Goal: Communication & Community: Answer question/provide support

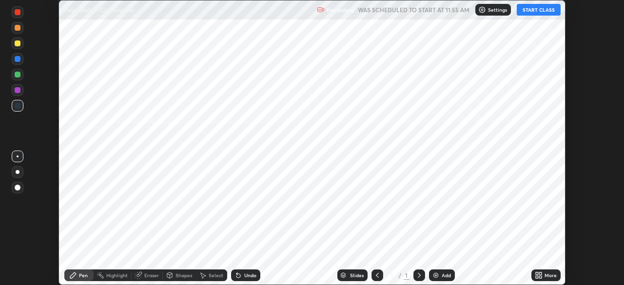
scroll to position [285, 623]
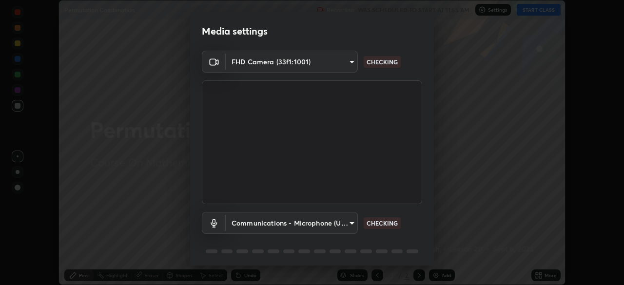
type input "7d393a75b5efabb373047579b199f96731eb4933b6c70bc853c0b4e4a878a56a"
type input "communications"
click at [355, 228] on body "Erase all Permutation Combination Recording WAS SCHEDULED TO START AT 11:55 AM …" at bounding box center [312, 142] width 624 height 285
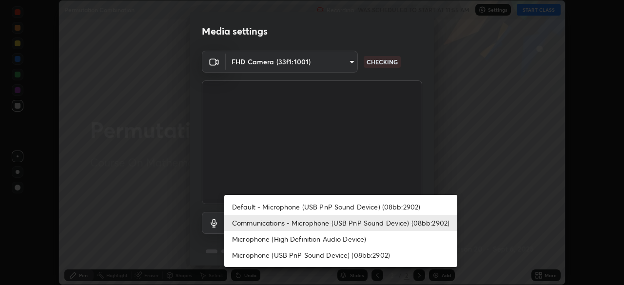
click at [357, 226] on li "Communications - Microphone (USB PnP Sound Device) (08bb:2902)" at bounding box center [340, 223] width 233 height 16
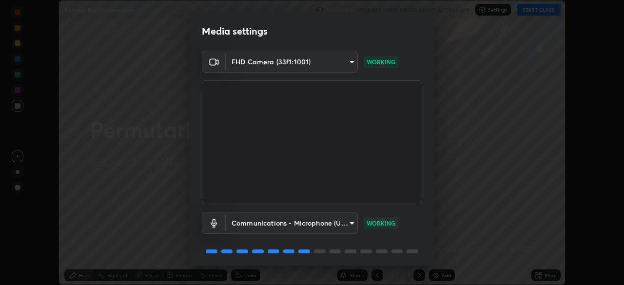
scroll to position [35, 0]
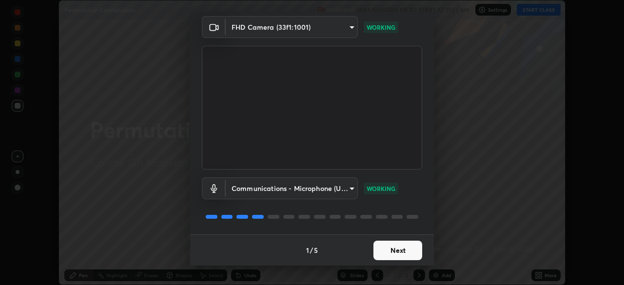
click at [405, 256] on button "Next" at bounding box center [397, 250] width 49 height 19
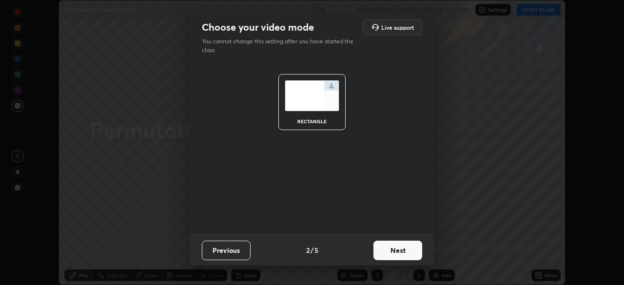
scroll to position [0, 0]
click at [411, 252] on button "Next" at bounding box center [397, 250] width 49 height 19
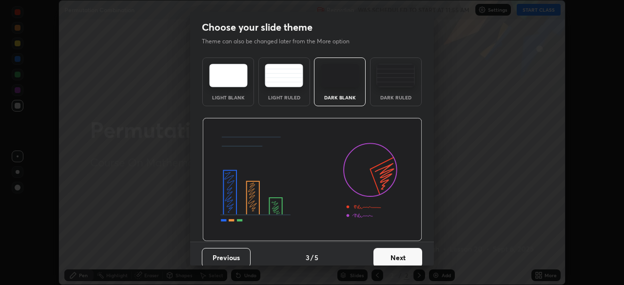
click at [415, 255] on button "Next" at bounding box center [397, 257] width 49 height 19
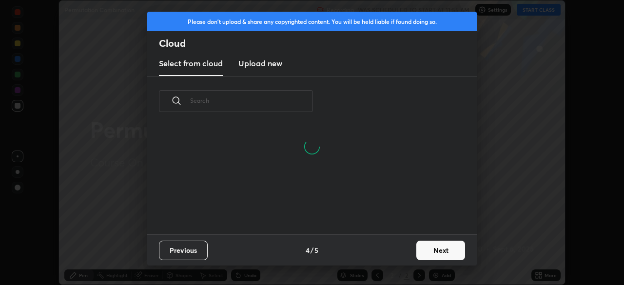
click at [441, 257] on button "Next" at bounding box center [440, 250] width 49 height 19
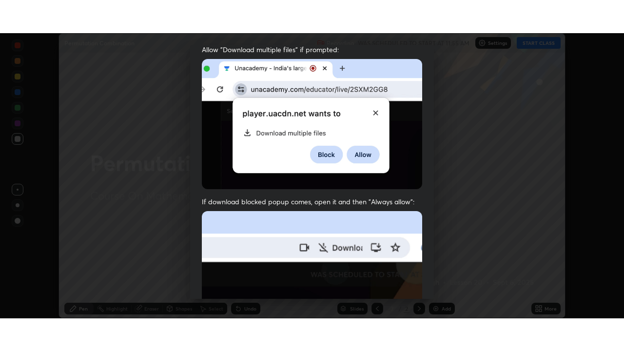
scroll to position [233, 0]
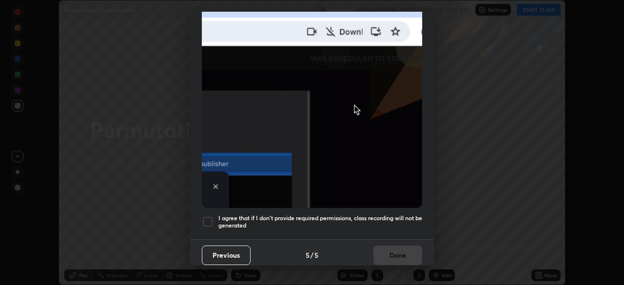
click at [209, 219] on div at bounding box center [208, 222] width 12 height 12
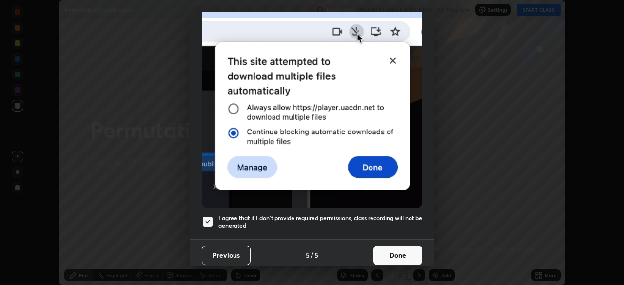
click at [402, 248] on button "Done" at bounding box center [397, 255] width 49 height 19
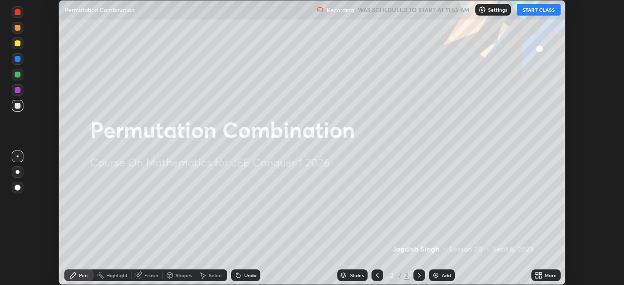
click at [536, 12] on button "START CLASS" at bounding box center [538, 10] width 44 height 12
click at [540, 277] on icon at bounding box center [540, 277] width 2 height 2
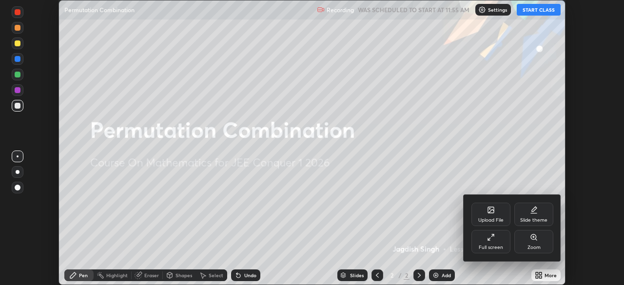
click at [499, 242] on div "Full screen" at bounding box center [490, 241] width 39 height 23
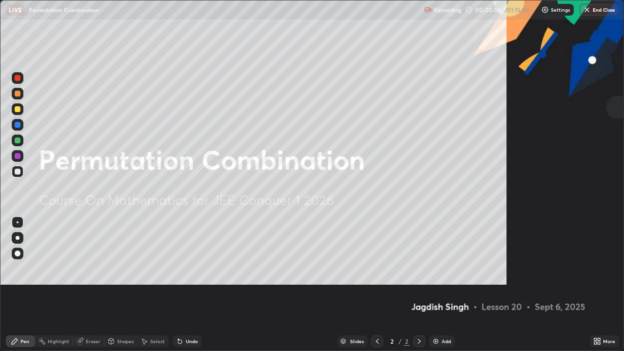
scroll to position [351, 624]
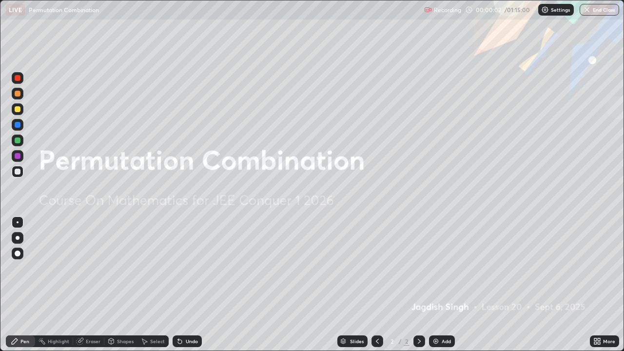
click at [449, 284] on div "Add" at bounding box center [445, 341] width 9 height 5
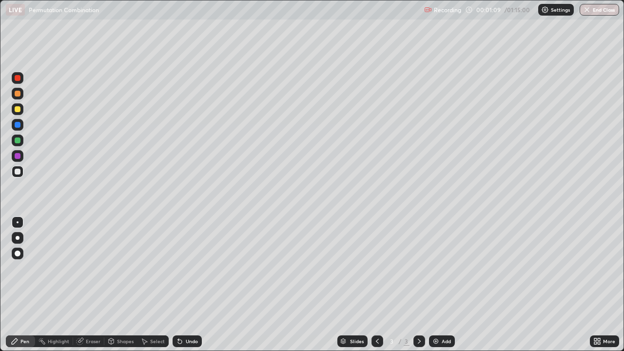
click at [20, 110] on div at bounding box center [18, 109] width 6 height 6
click at [17, 125] on div at bounding box center [18, 125] width 6 height 6
click at [22, 79] on div at bounding box center [18, 78] width 12 height 12
click at [18, 78] on div at bounding box center [18, 78] width 6 height 6
click at [19, 170] on div at bounding box center [18, 172] width 6 height 6
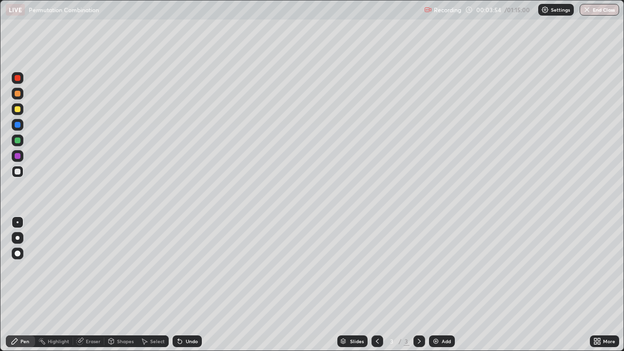
click at [16, 171] on div at bounding box center [18, 172] width 6 height 6
click at [18, 126] on div at bounding box center [18, 125] width 6 height 6
click at [19, 123] on div at bounding box center [18, 125] width 6 height 6
click at [16, 94] on div at bounding box center [18, 94] width 6 height 6
click at [19, 91] on div at bounding box center [18, 94] width 6 height 6
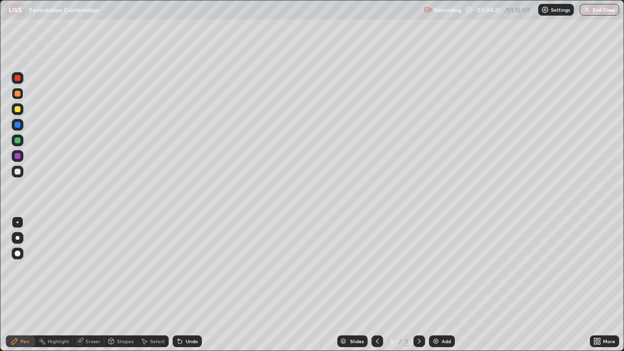
click at [17, 171] on div at bounding box center [18, 172] width 6 height 6
click at [18, 157] on div at bounding box center [18, 156] width 6 height 6
click at [19, 171] on div at bounding box center [18, 172] width 6 height 6
click at [16, 170] on div at bounding box center [18, 172] width 6 height 6
click at [17, 140] on div at bounding box center [18, 140] width 6 height 6
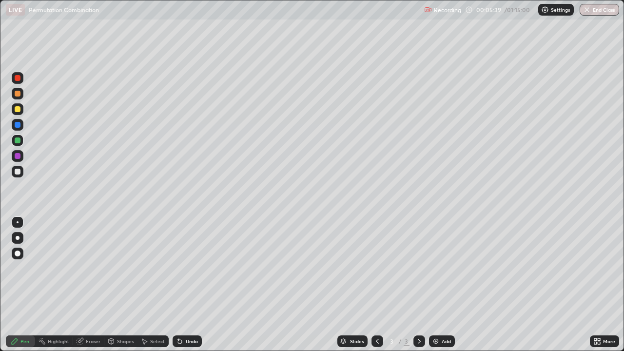
click at [20, 114] on div at bounding box center [18, 109] width 12 height 12
click at [17, 170] on div at bounding box center [18, 172] width 6 height 6
click at [99, 284] on div "Eraser" at bounding box center [93, 341] width 15 height 5
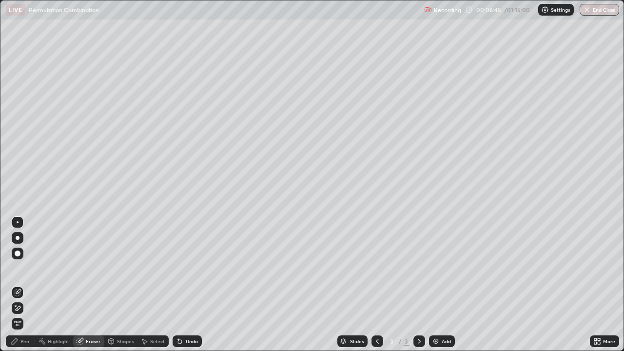
click at [25, 284] on div "Pen" at bounding box center [20, 341] width 29 height 12
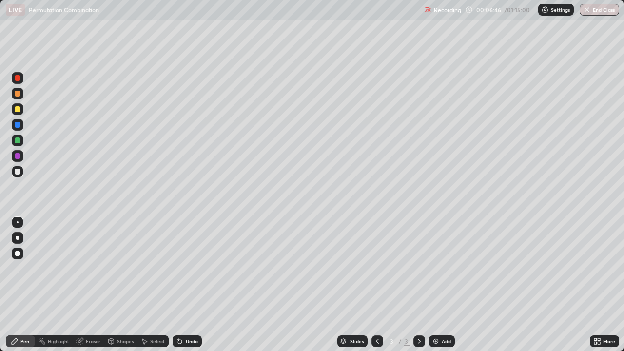
click at [19, 172] on div at bounding box center [18, 172] width 6 height 6
click at [95, 284] on div "Eraser" at bounding box center [93, 341] width 15 height 5
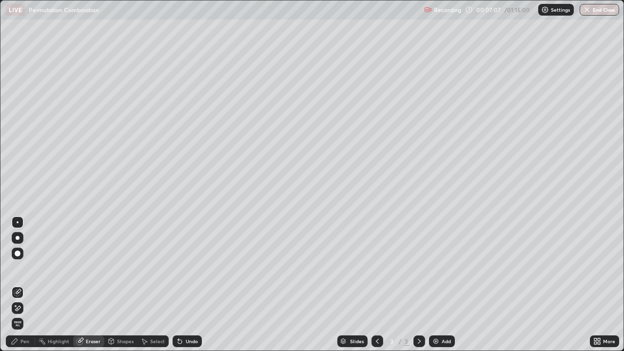
click at [25, 284] on div "Pen" at bounding box center [24, 341] width 9 height 5
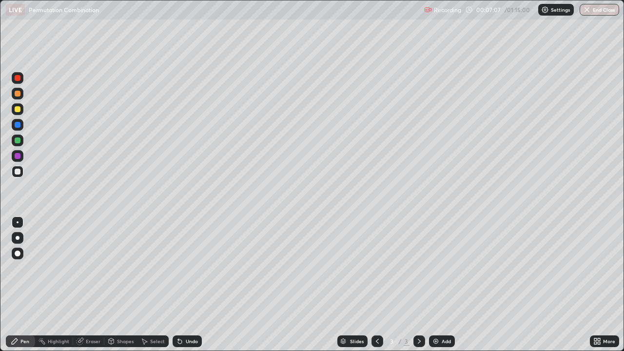
click at [21, 170] on div at bounding box center [18, 172] width 12 height 12
click at [92, 284] on div "Eraser" at bounding box center [93, 341] width 15 height 5
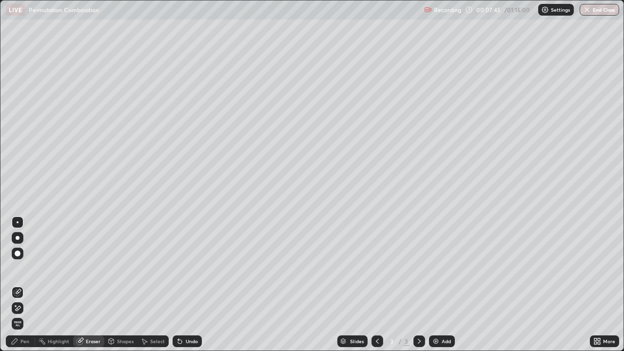
click at [29, 284] on div "Pen" at bounding box center [20, 341] width 29 height 12
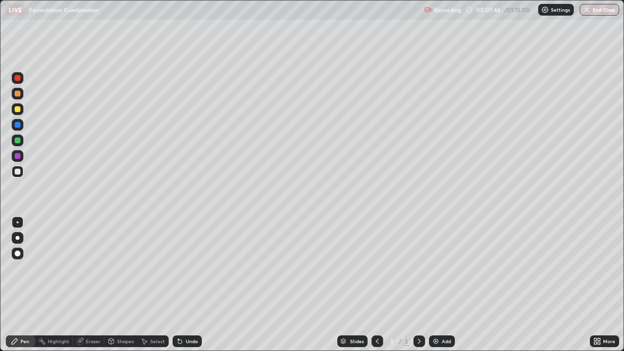
click at [18, 168] on div at bounding box center [18, 172] width 12 height 12
click at [17, 172] on div at bounding box center [18, 172] width 6 height 6
click at [16, 95] on div at bounding box center [18, 94] width 6 height 6
click at [19, 171] on div at bounding box center [18, 172] width 6 height 6
click at [17, 159] on div at bounding box center [18, 156] width 12 height 12
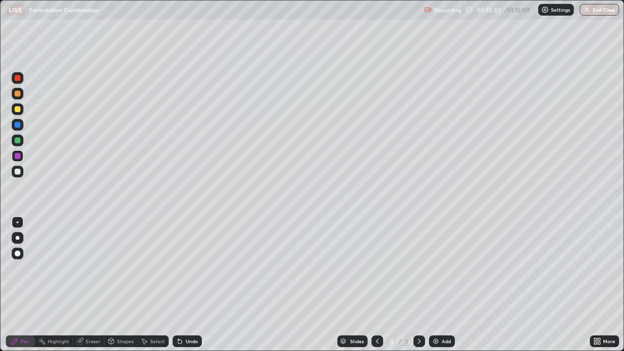
click at [81, 284] on icon at bounding box center [80, 340] width 5 height 5
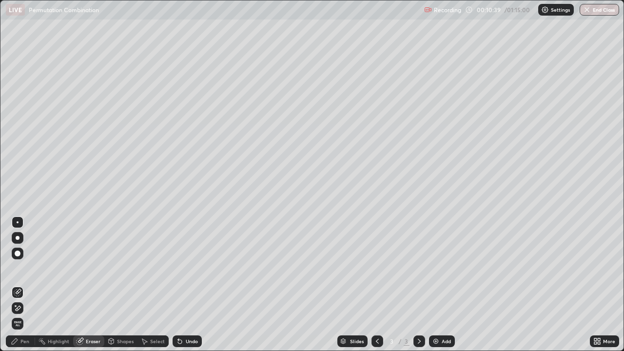
click at [432, 284] on img at bounding box center [436, 341] width 8 height 8
click at [24, 284] on div "Pen" at bounding box center [24, 341] width 9 height 5
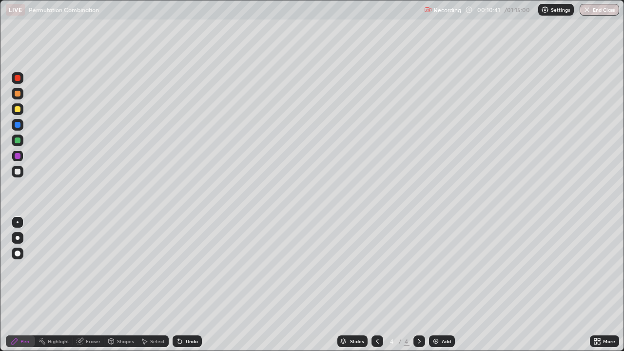
click at [19, 175] on div at bounding box center [18, 172] width 12 height 12
click at [17, 112] on div at bounding box center [18, 109] width 6 height 6
click at [91, 284] on div "Eraser" at bounding box center [88, 341] width 31 height 12
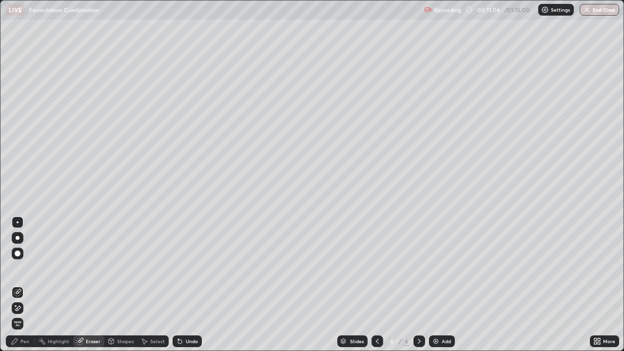
click at [34, 284] on div "Pen" at bounding box center [20, 341] width 29 height 12
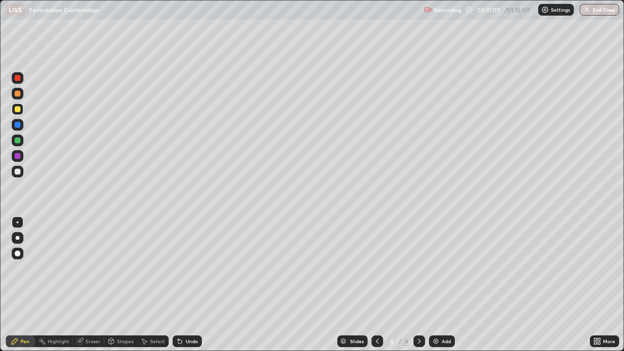
click at [19, 156] on div at bounding box center [18, 156] width 6 height 6
click at [21, 140] on div at bounding box center [18, 140] width 12 height 12
click at [97, 284] on div "Eraser" at bounding box center [93, 341] width 15 height 5
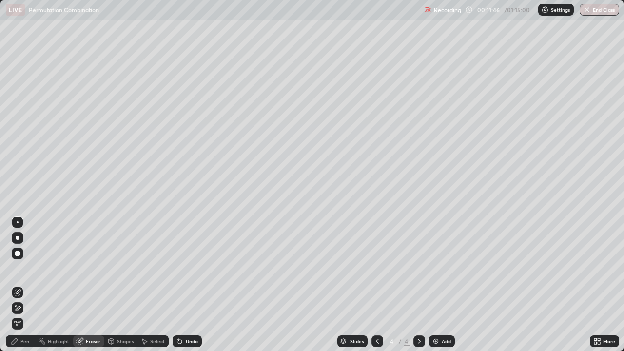
click at [28, 284] on div "Pen" at bounding box center [24, 341] width 9 height 5
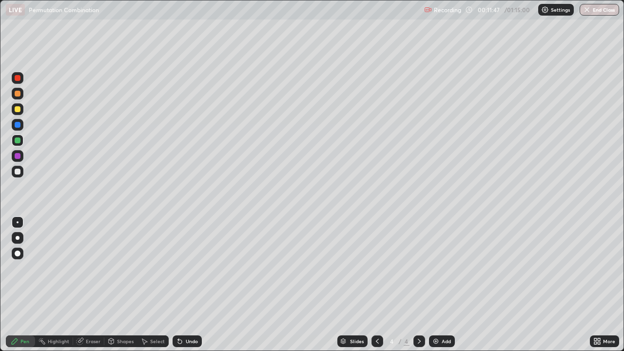
click at [21, 139] on div at bounding box center [18, 140] width 12 height 12
click at [18, 172] on div at bounding box center [18, 172] width 6 height 6
click at [93, 284] on div "Eraser" at bounding box center [88, 341] width 31 height 12
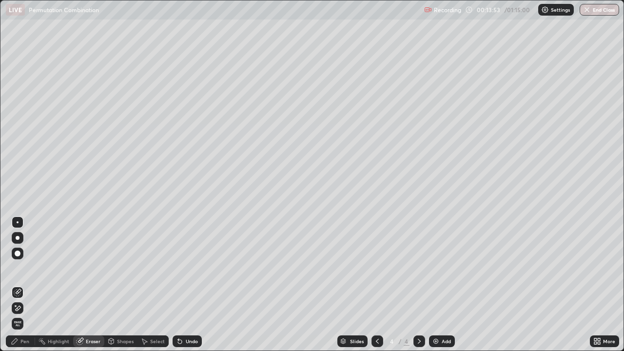
click at [28, 284] on div "Pen" at bounding box center [20, 341] width 29 height 12
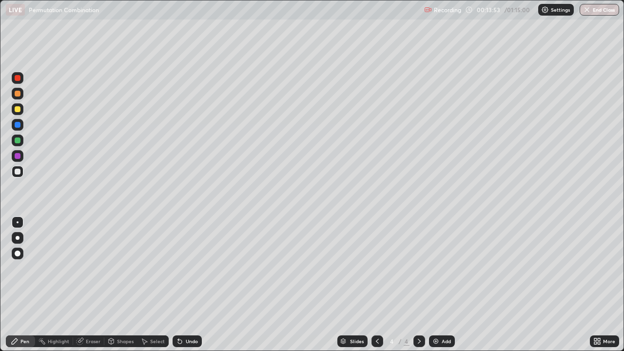
click at [17, 172] on div at bounding box center [18, 172] width 6 height 6
click at [445, 284] on div "Add" at bounding box center [442, 341] width 26 height 12
click at [20, 173] on div at bounding box center [18, 172] width 6 height 6
click at [19, 173] on div at bounding box center [18, 172] width 6 height 6
click at [17, 172] on div at bounding box center [18, 172] width 6 height 6
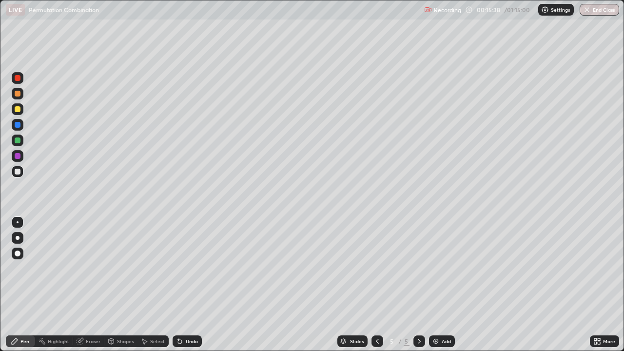
click at [17, 172] on div at bounding box center [18, 172] width 6 height 6
click at [18, 95] on div at bounding box center [18, 94] width 6 height 6
click at [20, 171] on div at bounding box center [18, 172] width 6 height 6
click at [18, 109] on div at bounding box center [18, 109] width 6 height 6
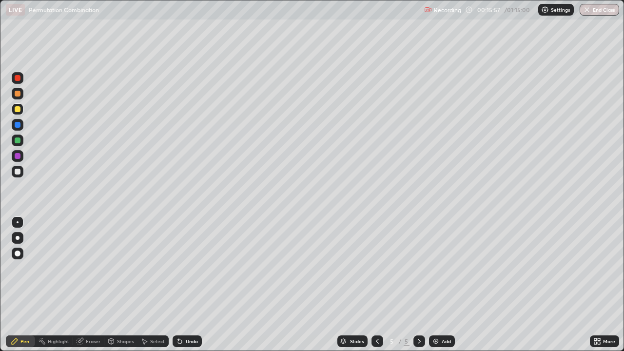
click at [17, 172] on div at bounding box center [18, 172] width 6 height 6
click at [18, 170] on div at bounding box center [18, 172] width 6 height 6
click at [17, 94] on div at bounding box center [18, 94] width 6 height 6
click at [18, 156] on div at bounding box center [18, 156] width 6 height 6
click at [22, 171] on div at bounding box center [18, 172] width 12 height 12
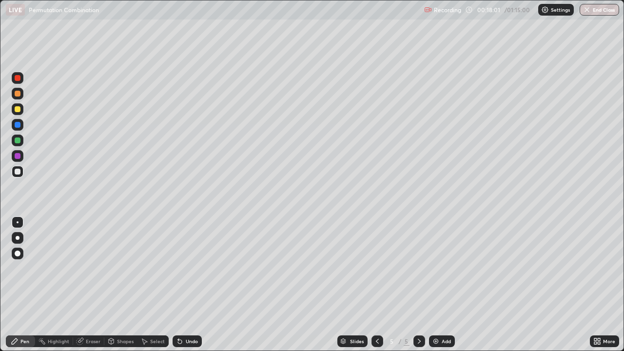
click at [96, 284] on div "Eraser" at bounding box center [88, 341] width 31 height 12
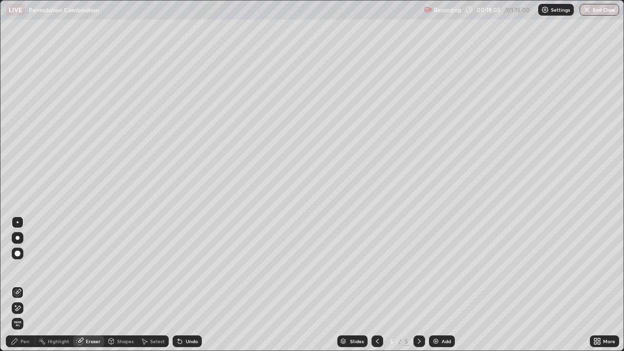
click at [27, 284] on div "Pen" at bounding box center [20, 341] width 29 height 12
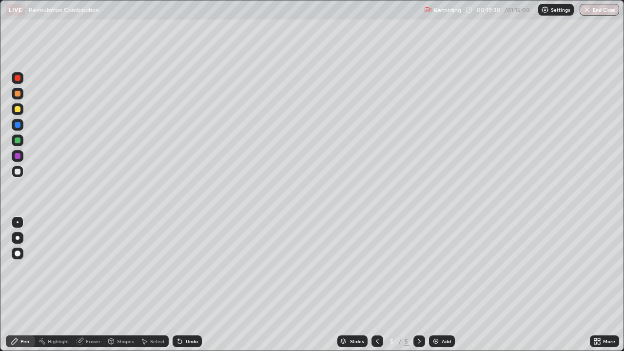
click at [18, 109] on div at bounding box center [18, 109] width 6 height 6
click at [435, 284] on img at bounding box center [436, 341] width 8 height 8
click at [19, 169] on div at bounding box center [18, 172] width 6 height 6
click at [18, 170] on div at bounding box center [18, 172] width 6 height 6
click at [17, 171] on div at bounding box center [18, 172] width 6 height 6
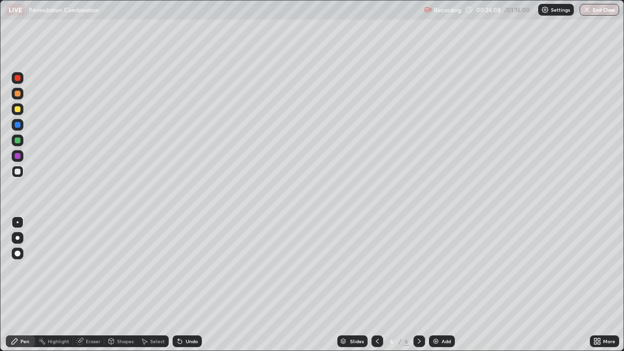
click at [19, 156] on div at bounding box center [18, 156] width 6 height 6
click at [17, 140] on div at bounding box center [18, 140] width 6 height 6
click at [445, 284] on div "Add" at bounding box center [445, 341] width 9 height 5
click at [21, 170] on div at bounding box center [18, 172] width 12 height 12
click at [16, 170] on div at bounding box center [18, 172] width 6 height 6
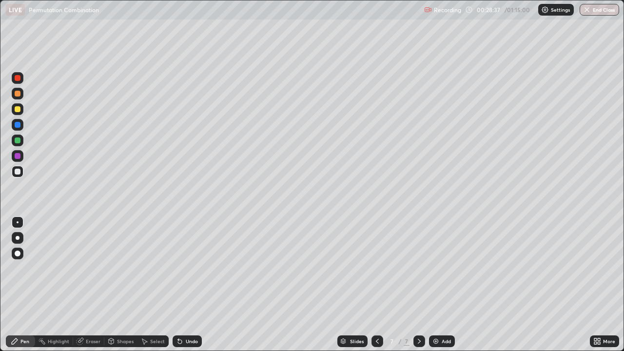
click at [95, 284] on div "Eraser" at bounding box center [93, 341] width 15 height 5
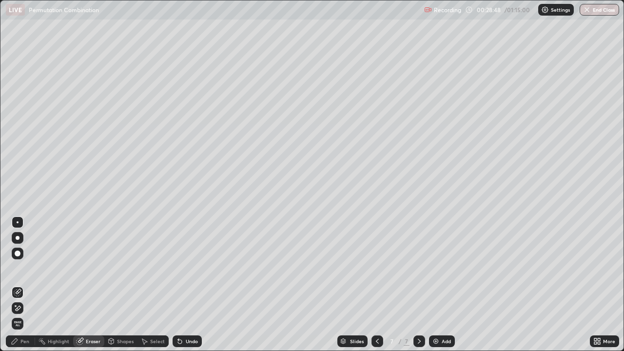
click at [25, 284] on div "Pen" at bounding box center [20, 341] width 29 height 12
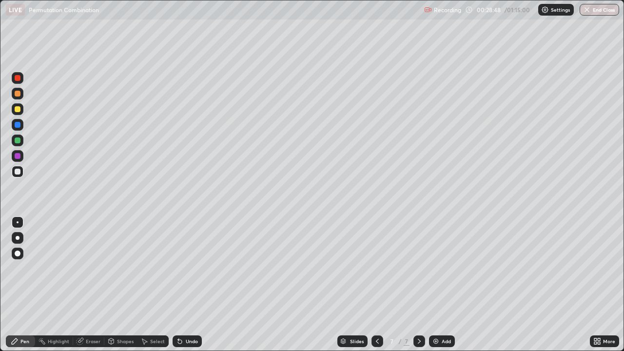
click at [18, 172] on div at bounding box center [18, 172] width 6 height 6
click at [18, 109] on div at bounding box center [18, 109] width 6 height 6
click at [94, 284] on div "Eraser" at bounding box center [93, 341] width 15 height 5
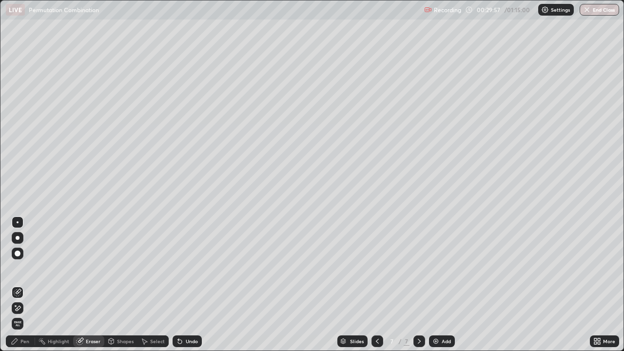
click at [24, 284] on div "Pen" at bounding box center [20, 341] width 29 height 12
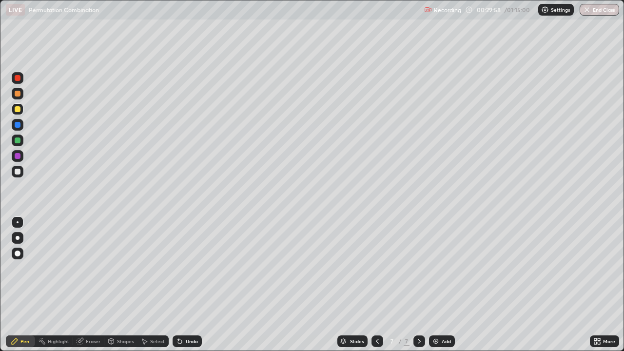
click at [19, 142] on div at bounding box center [18, 140] width 6 height 6
click at [21, 172] on div at bounding box center [18, 172] width 12 height 12
click at [19, 173] on div at bounding box center [18, 172] width 6 height 6
click at [23, 155] on div at bounding box center [18, 156] width 12 height 12
click at [446, 284] on div "Add" at bounding box center [442, 341] width 26 height 12
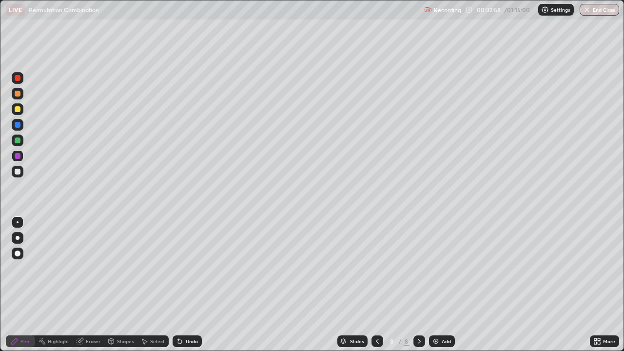
click at [19, 174] on div at bounding box center [18, 172] width 6 height 6
click at [93, 284] on div "Eraser" at bounding box center [88, 341] width 31 height 12
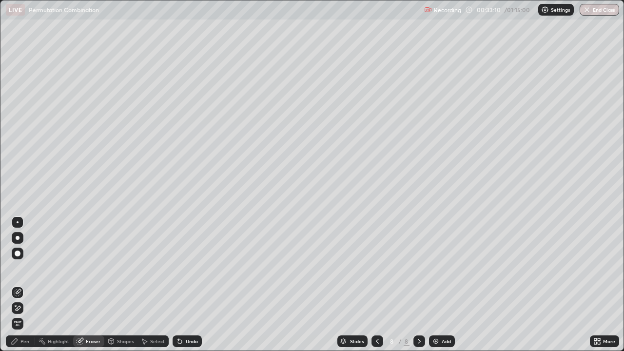
click at [30, 284] on div "Pen" at bounding box center [20, 341] width 29 height 12
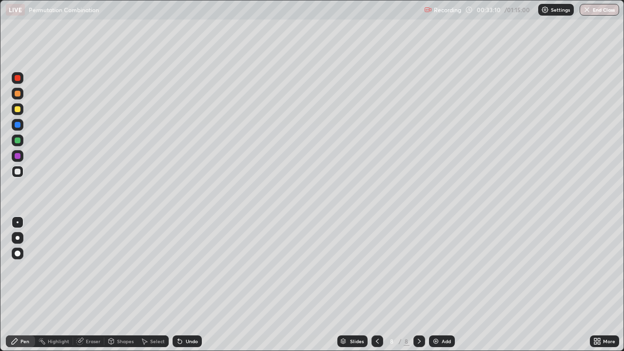
click at [22, 171] on div at bounding box center [18, 172] width 12 height 12
click at [88, 284] on div "Eraser" at bounding box center [88, 341] width 31 height 12
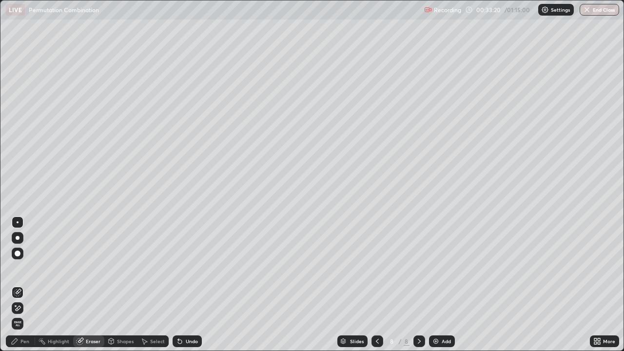
click at [28, 284] on div "Pen" at bounding box center [24, 341] width 9 height 5
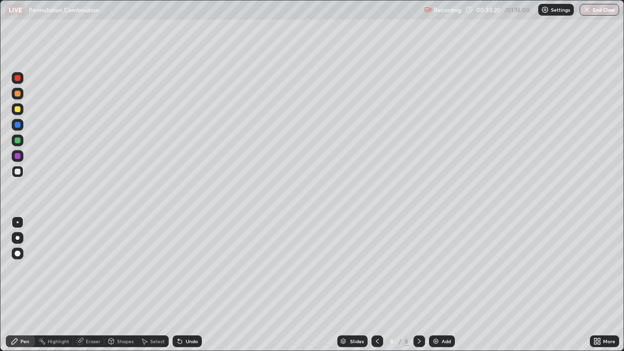
click at [20, 176] on div at bounding box center [18, 172] width 12 height 12
click at [16, 170] on div at bounding box center [18, 172] width 6 height 6
click at [16, 108] on div at bounding box center [18, 109] width 6 height 6
click at [89, 284] on div "Eraser" at bounding box center [88, 341] width 31 height 12
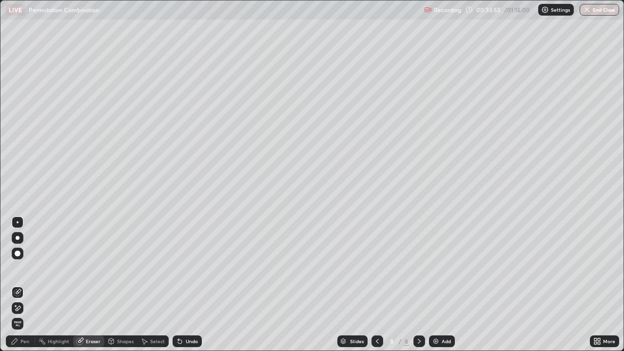
click at [29, 284] on div "Pen" at bounding box center [20, 341] width 29 height 12
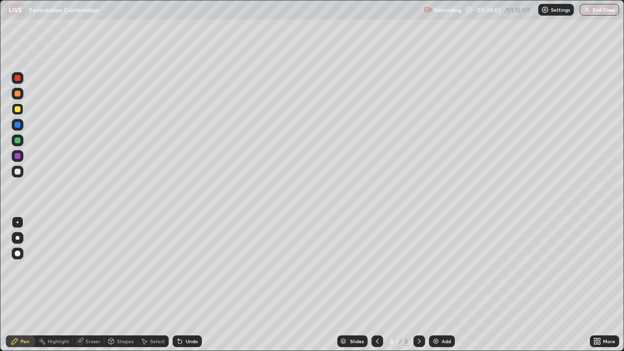
click at [16, 142] on div at bounding box center [18, 140] width 6 height 6
click at [19, 170] on div at bounding box center [18, 172] width 6 height 6
click at [17, 123] on div at bounding box center [18, 125] width 6 height 6
click at [19, 144] on div at bounding box center [18, 140] width 12 height 12
click at [22, 157] on div at bounding box center [18, 156] width 12 height 12
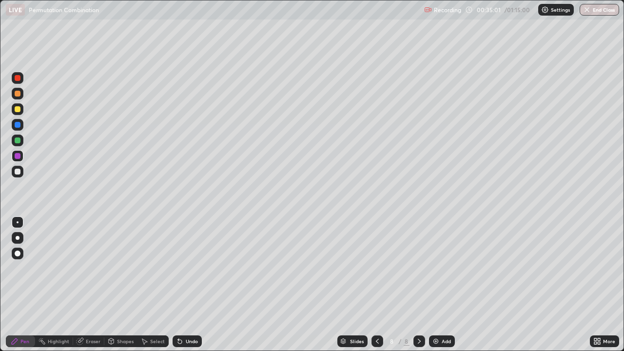
click at [22, 95] on div at bounding box center [18, 94] width 12 height 12
click at [22, 176] on div at bounding box center [18, 172] width 12 height 16
click at [440, 284] on div "Add" at bounding box center [442, 341] width 26 height 12
click at [22, 171] on div at bounding box center [18, 172] width 12 height 12
click at [17, 109] on div at bounding box center [18, 109] width 6 height 6
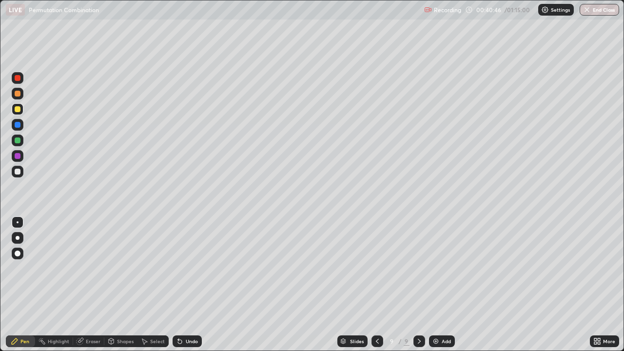
click at [21, 172] on div at bounding box center [18, 172] width 12 height 12
click at [17, 171] on div at bounding box center [18, 172] width 6 height 6
click at [18, 171] on div at bounding box center [18, 172] width 6 height 6
click at [16, 172] on div at bounding box center [18, 172] width 6 height 6
click at [13, 170] on div at bounding box center [18, 172] width 12 height 12
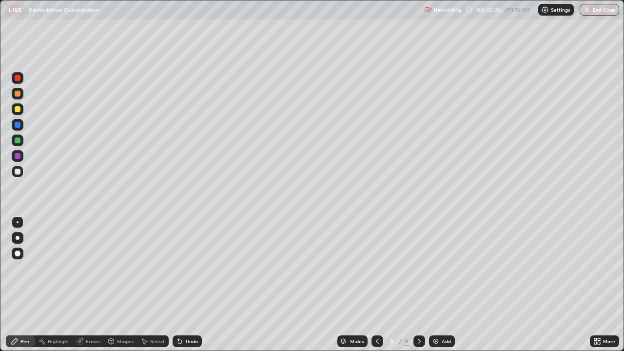
click at [195, 284] on div "Undo" at bounding box center [186, 341] width 29 height 12
click at [194, 284] on div "Undo" at bounding box center [185, 340] width 33 height 19
click at [94, 284] on div "Eraser" at bounding box center [93, 341] width 15 height 5
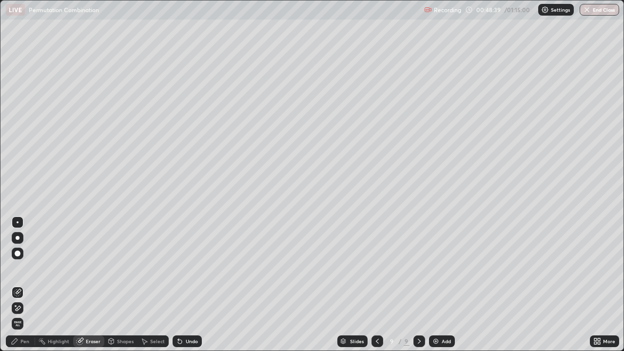
click at [23, 284] on div "Pen" at bounding box center [20, 341] width 29 height 12
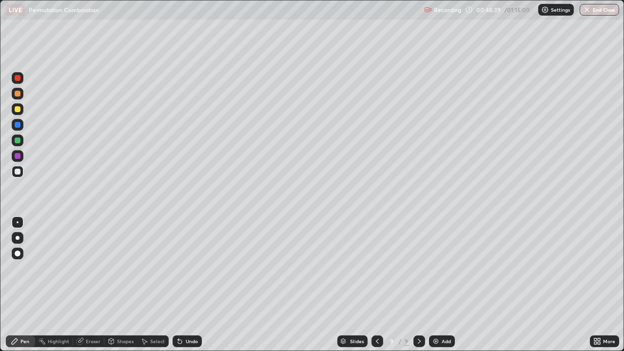
click at [19, 175] on div at bounding box center [18, 172] width 12 height 12
click at [441, 284] on div "Add" at bounding box center [442, 341] width 26 height 12
click at [19, 109] on div at bounding box center [18, 109] width 6 height 6
click at [17, 173] on div at bounding box center [18, 172] width 6 height 6
click at [18, 109] on div at bounding box center [18, 109] width 6 height 6
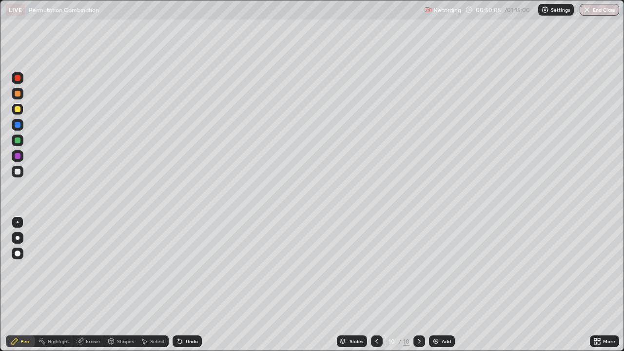
click at [19, 172] on div at bounding box center [18, 172] width 6 height 6
click at [16, 140] on div at bounding box center [18, 140] width 6 height 6
click at [18, 125] on div at bounding box center [18, 125] width 6 height 6
click at [376, 284] on icon at bounding box center [377, 341] width 8 height 8
click at [418, 284] on icon at bounding box center [419, 341] width 8 height 8
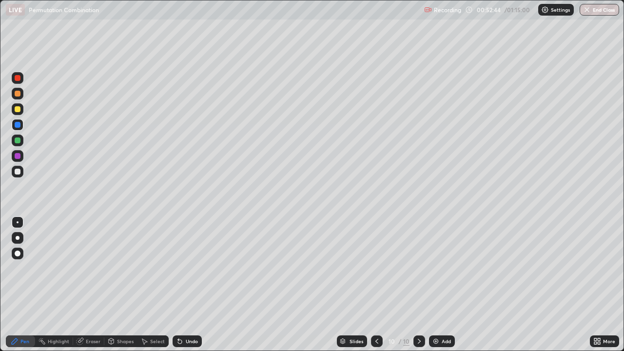
click at [444, 284] on div "Add" at bounding box center [442, 341] width 26 height 12
click at [19, 170] on div at bounding box center [18, 172] width 6 height 6
click at [18, 94] on div at bounding box center [18, 94] width 6 height 6
click at [18, 171] on div at bounding box center [18, 172] width 6 height 6
click at [17, 172] on div at bounding box center [18, 172] width 6 height 6
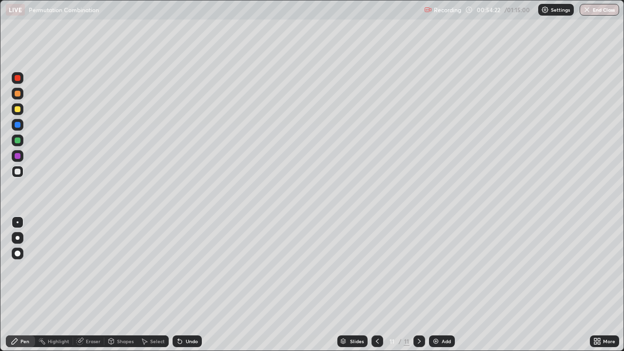
click at [18, 109] on div at bounding box center [18, 109] width 6 height 6
click at [21, 170] on div at bounding box center [18, 172] width 12 height 12
click at [18, 94] on div at bounding box center [18, 94] width 6 height 6
click at [20, 171] on div at bounding box center [18, 172] width 6 height 6
click at [18, 93] on div at bounding box center [18, 94] width 6 height 6
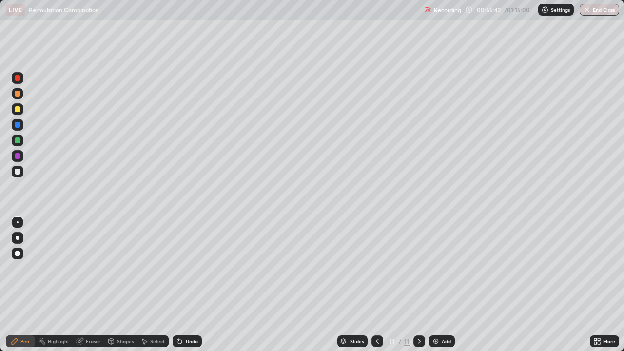
click at [17, 157] on div at bounding box center [18, 156] width 6 height 6
click at [17, 176] on div at bounding box center [18, 172] width 12 height 12
click at [16, 96] on div at bounding box center [18, 94] width 6 height 6
click at [22, 172] on div at bounding box center [18, 172] width 12 height 12
click at [18, 155] on div at bounding box center [18, 156] width 6 height 6
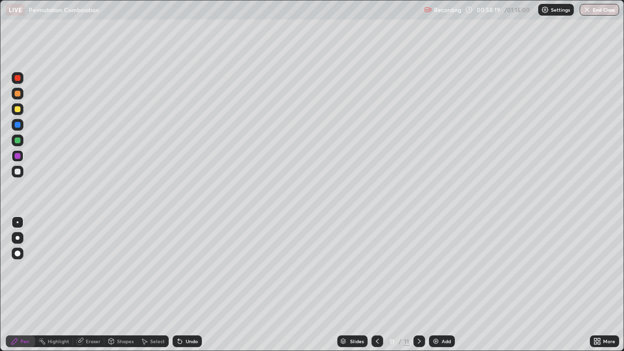
click at [471, 284] on div "Slides 11 / 11 Add" at bounding box center [396, 340] width 388 height 19
click at [432, 284] on img at bounding box center [436, 341] width 8 height 8
click at [17, 171] on div at bounding box center [18, 172] width 6 height 6
click at [17, 173] on div at bounding box center [18, 172] width 6 height 6
click at [17, 138] on div at bounding box center [18, 140] width 6 height 6
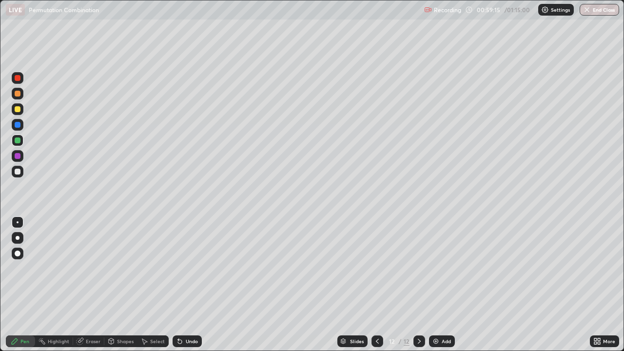
click at [17, 169] on div at bounding box center [18, 172] width 6 height 6
click at [18, 156] on div at bounding box center [18, 156] width 6 height 6
click at [17, 173] on div at bounding box center [18, 172] width 6 height 6
click at [18, 171] on div at bounding box center [18, 172] width 6 height 6
click at [23, 110] on div at bounding box center [18, 109] width 12 height 12
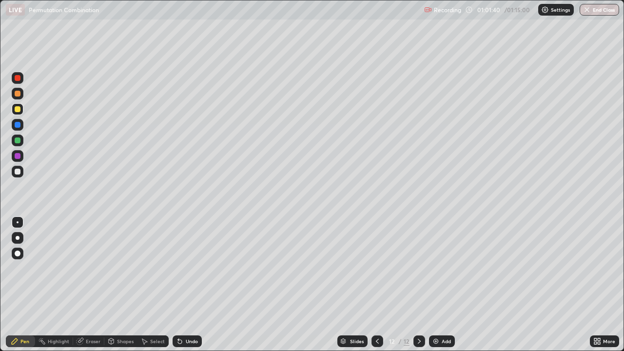
click at [376, 284] on icon at bounding box center [377, 341] width 8 height 8
click at [518, 284] on div "Slides 11 / 12 Add" at bounding box center [396, 340] width 388 height 19
click at [517, 284] on div "Slides 11 / 12 Add" at bounding box center [396, 340] width 388 height 19
click at [518, 284] on div "Slides 11 / 12 Add" at bounding box center [396, 340] width 388 height 19
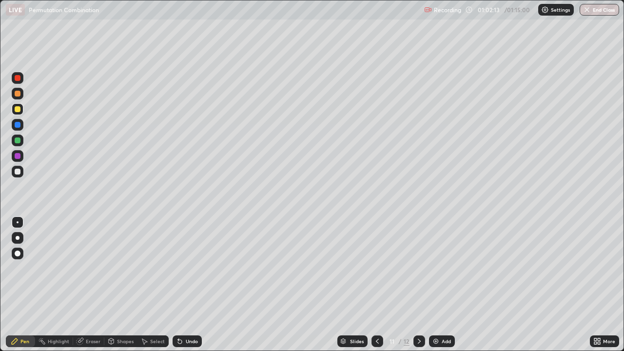
click at [517, 284] on div "Slides 11 / 12 Add" at bounding box center [396, 340] width 388 height 19
click at [422, 284] on div at bounding box center [419, 341] width 12 height 12
click at [91, 284] on div "Eraser" at bounding box center [93, 341] width 15 height 5
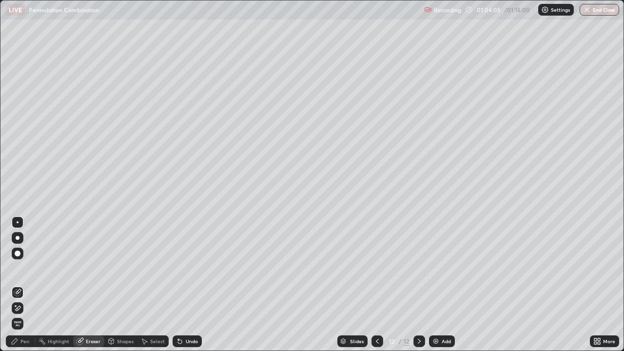
click at [29, 284] on div "Pen" at bounding box center [24, 341] width 9 height 5
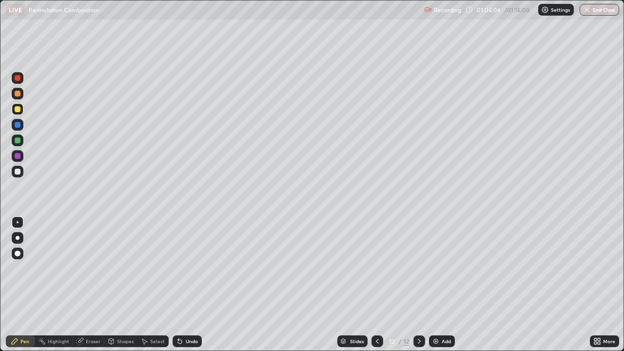
click at [22, 172] on div at bounding box center [18, 172] width 12 height 12
click at [380, 284] on div at bounding box center [377, 341] width 12 height 12
click at [418, 284] on icon at bounding box center [419, 341] width 8 height 8
click at [94, 284] on div "Eraser" at bounding box center [93, 341] width 15 height 5
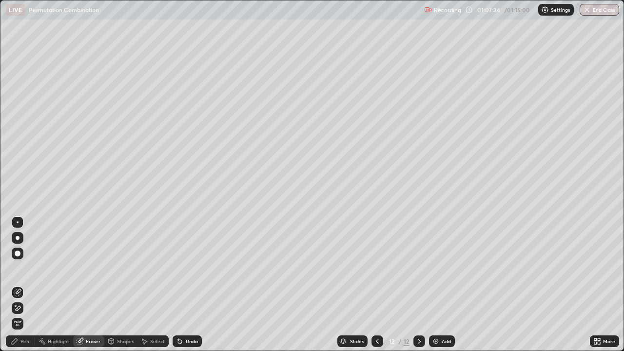
click at [28, 284] on div "Pen" at bounding box center [20, 341] width 29 height 12
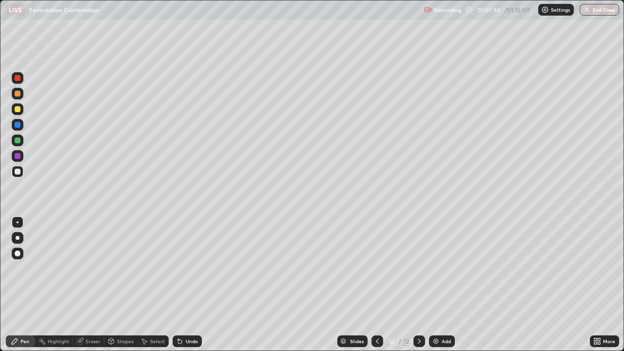
click at [18, 170] on div at bounding box center [18, 172] width 6 height 6
click at [413, 284] on div at bounding box center [419, 341] width 12 height 12
click at [435, 284] on img at bounding box center [436, 341] width 8 height 8
click at [18, 108] on div at bounding box center [18, 109] width 6 height 6
click at [17, 110] on div at bounding box center [18, 109] width 6 height 6
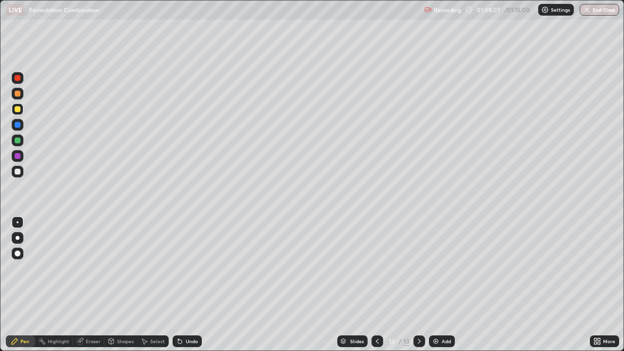
click at [17, 110] on div at bounding box center [18, 109] width 6 height 6
click at [13, 172] on div at bounding box center [18, 172] width 12 height 12
click at [99, 284] on div "Eraser" at bounding box center [93, 341] width 15 height 5
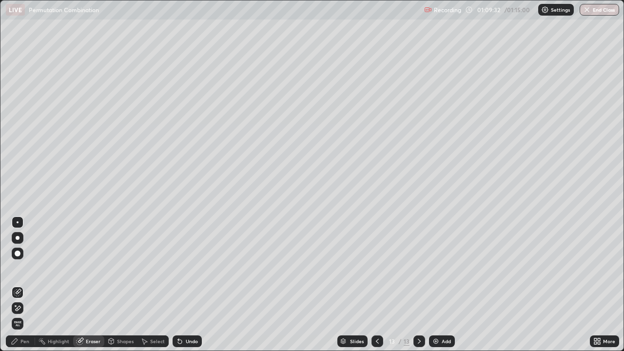
click at [29, 284] on div "Pen" at bounding box center [20, 341] width 29 height 12
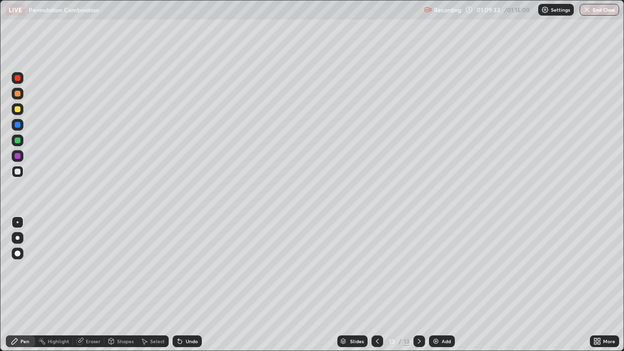
click at [18, 172] on div at bounding box center [18, 172] width 6 height 6
click at [22, 141] on div at bounding box center [18, 140] width 12 height 12
click at [22, 154] on div at bounding box center [18, 156] width 12 height 12
click at [20, 78] on div at bounding box center [18, 78] width 6 height 6
click at [544, 284] on div "Slides 13 / 13 Add" at bounding box center [396, 340] width 388 height 19
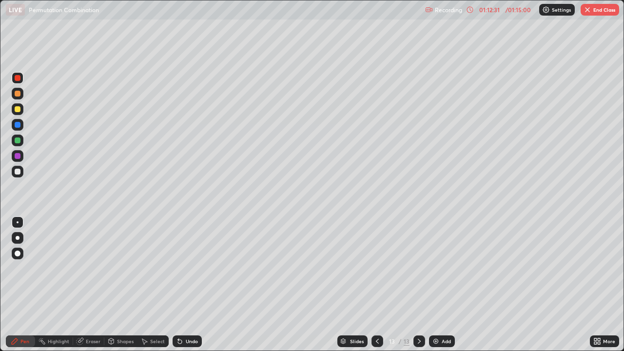
click at [16, 176] on div at bounding box center [18, 172] width 12 height 12
click at [19, 174] on div at bounding box center [18, 172] width 6 height 6
click at [92, 284] on div "Eraser" at bounding box center [93, 341] width 15 height 5
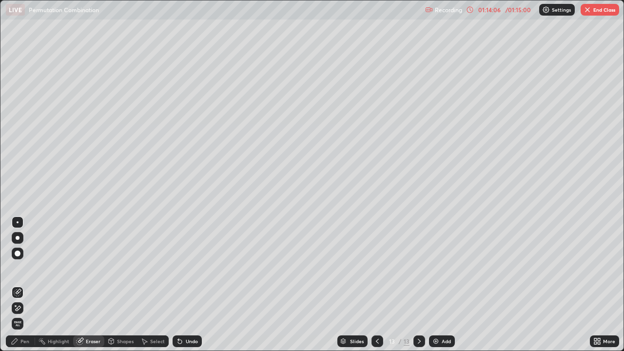
click at [28, 284] on div "Pen" at bounding box center [24, 341] width 9 height 5
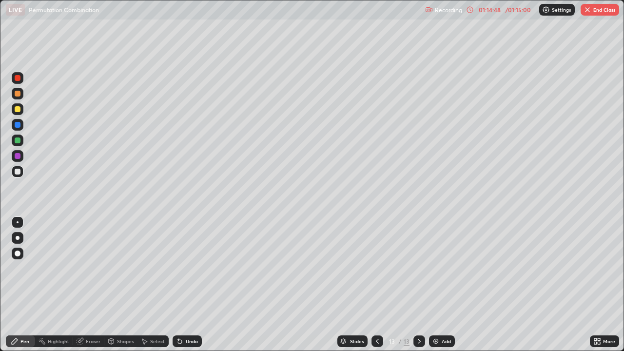
click at [448, 284] on div "Add" at bounding box center [442, 341] width 26 height 12
click at [19, 171] on div at bounding box center [18, 172] width 6 height 6
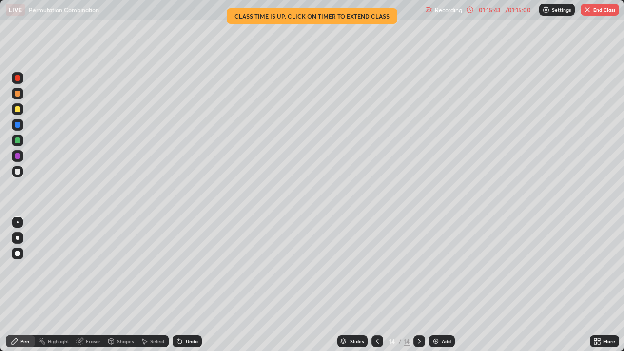
click at [17, 153] on div at bounding box center [18, 156] width 6 height 6
click at [87, 284] on div "Eraser" at bounding box center [93, 341] width 15 height 5
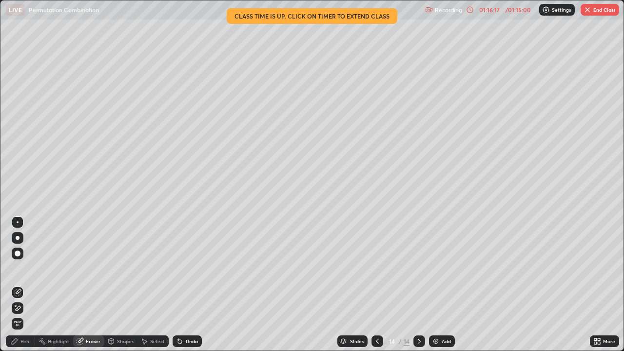
click at [89, 284] on div "Eraser" at bounding box center [93, 341] width 15 height 5
click at [28, 284] on div "Pen" at bounding box center [24, 341] width 9 height 5
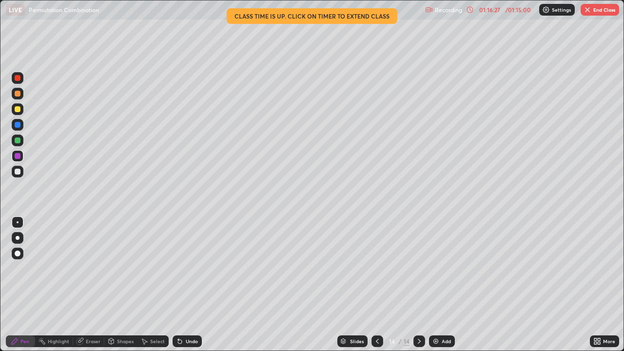
click at [17, 155] on div at bounding box center [18, 156] width 6 height 6
click at [96, 284] on div "Eraser" at bounding box center [93, 341] width 15 height 5
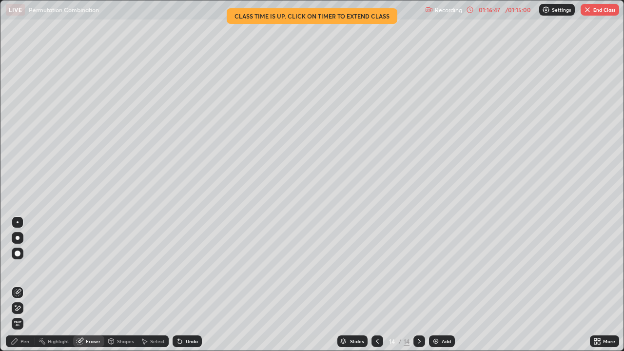
click at [27, 284] on div "Pen" at bounding box center [20, 341] width 29 height 12
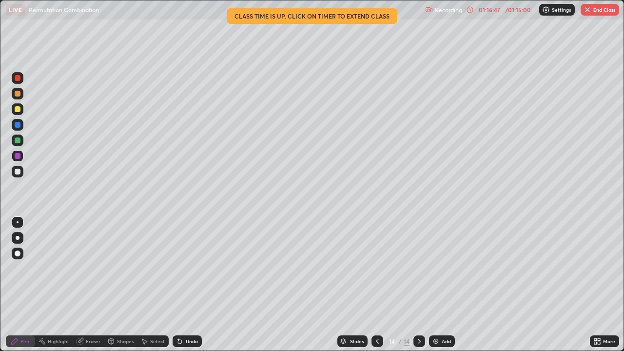
click at [21, 168] on div at bounding box center [18, 172] width 12 height 12
click at [593, 9] on button "End Class" at bounding box center [599, 10] width 38 height 12
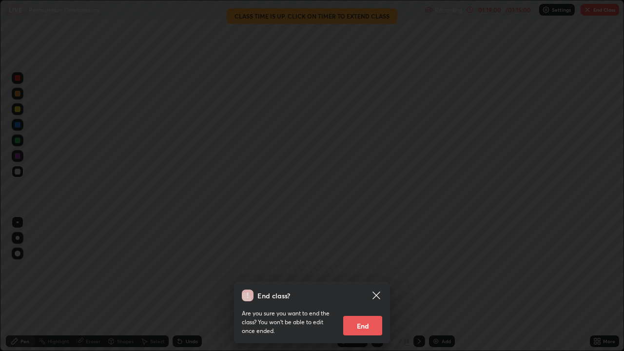
click at [371, 284] on button "End" at bounding box center [362, 325] width 39 height 19
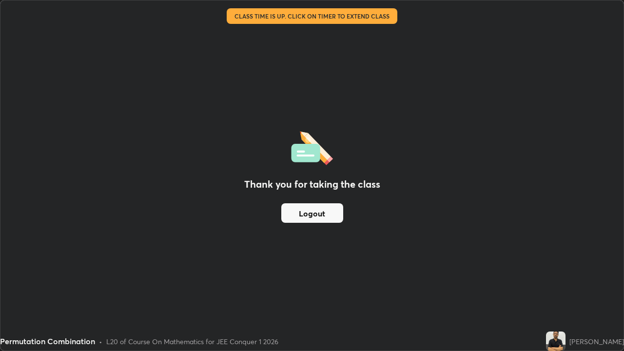
click at [341, 210] on button "Logout" at bounding box center [312, 212] width 62 height 19
click at [330, 220] on button "Logout" at bounding box center [312, 212] width 62 height 19
